Goal: Navigation & Orientation: Understand site structure

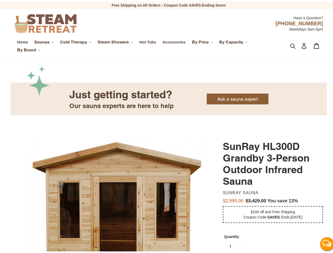
click at [44, 41] on span "Saunas" at bounding box center [41, 40] width 15 height 5
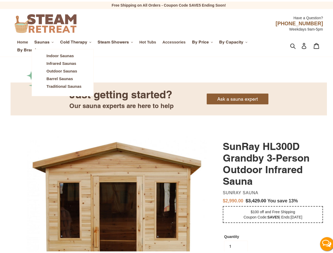
click at [76, 41] on span "Cold Therapy" at bounding box center [73, 40] width 27 height 5
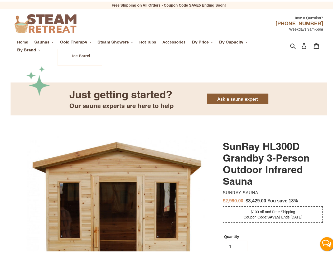
click at [116, 41] on span "Steam Showers" at bounding box center [112, 40] width 31 height 5
click at [203, 41] on span "By Price" at bounding box center [200, 40] width 17 height 5
click at [234, 41] on span "By Capacity" at bounding box center [231, 40] width 24 height 5
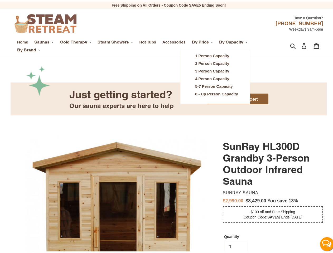
click at [28, 48] on span "By Brand" at bounding box center [26, 48] width 19 height 5
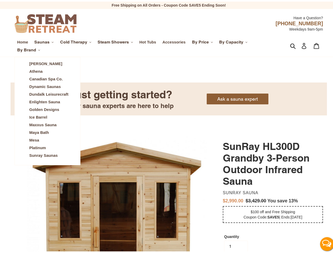
click at [290, 44] on icon "button" at bounding box center [293, 44] width 6 height 6
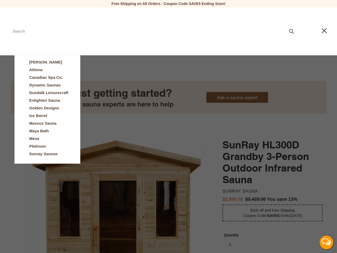
click at [322, 242] on button "Live Chat" at bounding box center [326, 242] width 21 height 21
